Goal: Task Accomplishment & Management: Manage account settings

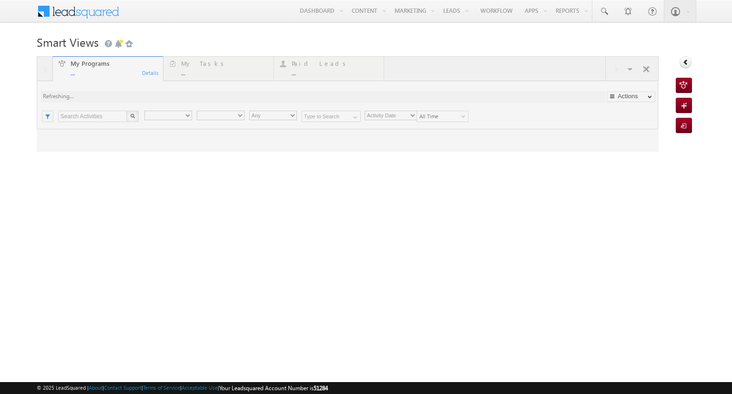
type input "Any Owner"
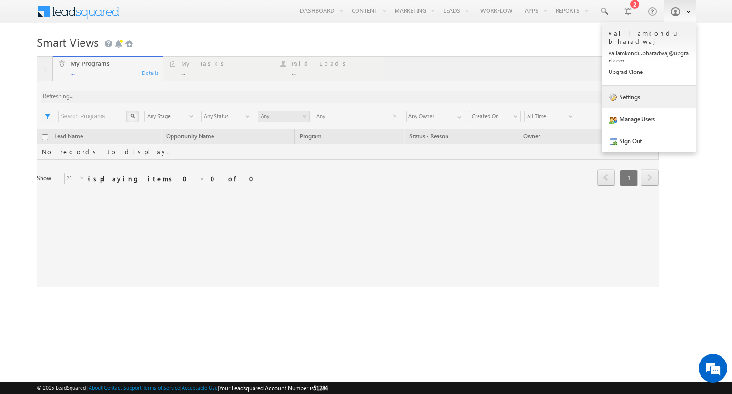
click at [645, 98] on link "Settings" at bounding box center [648, 97] width 93 height 22
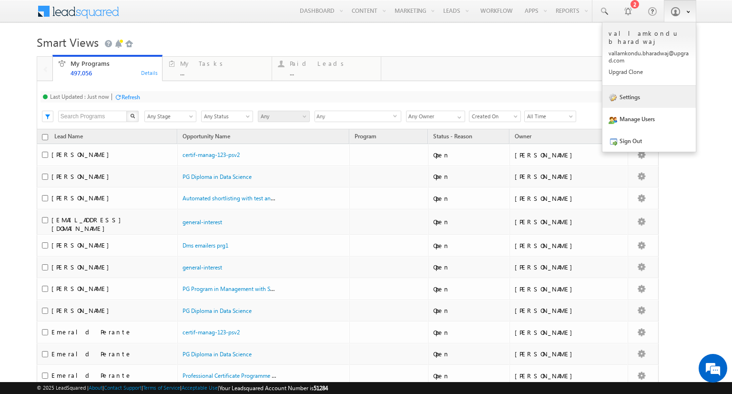
click at [625, 93] on link "Settings" at bounding box center [648, 97] width 93 height 22
click at [624, 91] on link "Settings" at bounding box center [648, 97] width 93 height 22
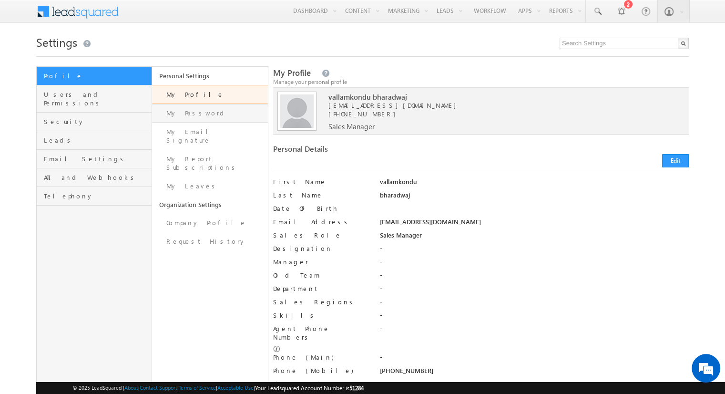
click at [188, 118] on link "My Password" at bounding box center [209, 113] width 115 height 19
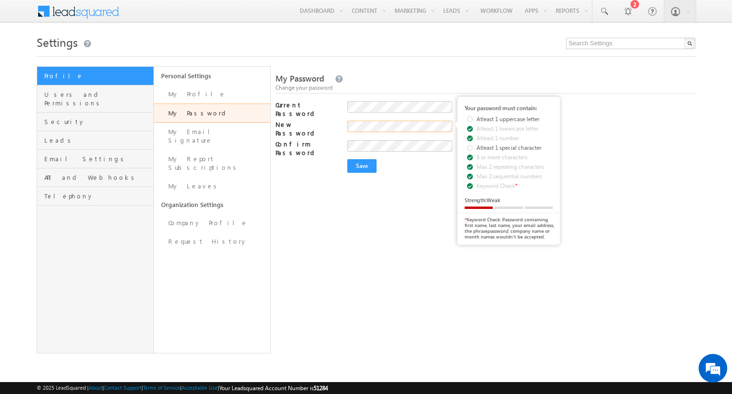
click at [333, 120] on div "New Password Your password must contain: Atleast 1 uppercase letter Atleast 1 l…" at bounding box center [485, 130] width 420 height 20
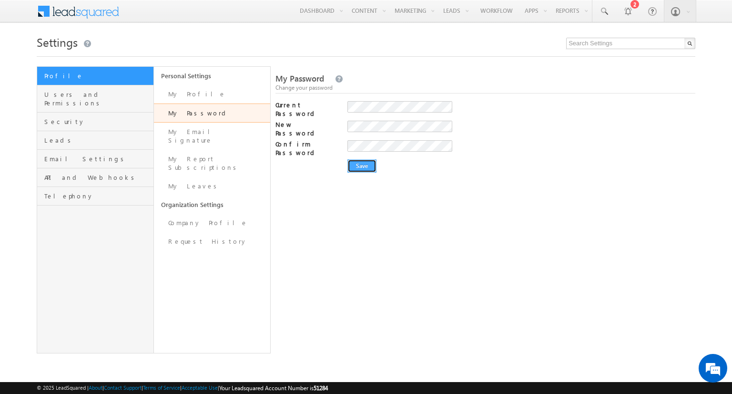
click at [367, 159] on input "Save" at bounding box center [361, 165] width 29 height 13
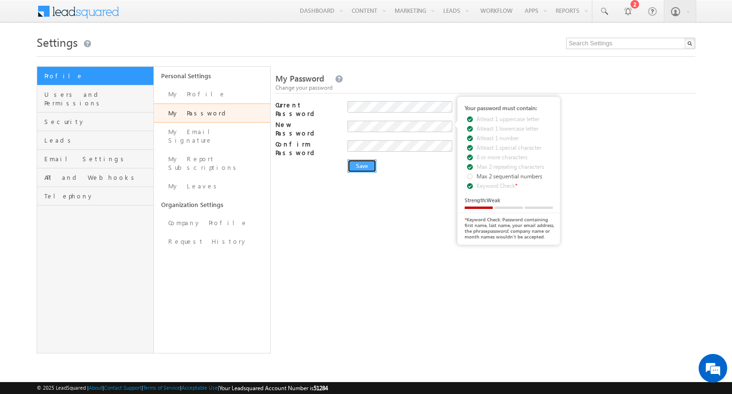
click at [366, 159] on input "Save" at bounding box center [361, 165] width 29 height 13
